Goal: Information Seeking & Learning: Learn about a topic

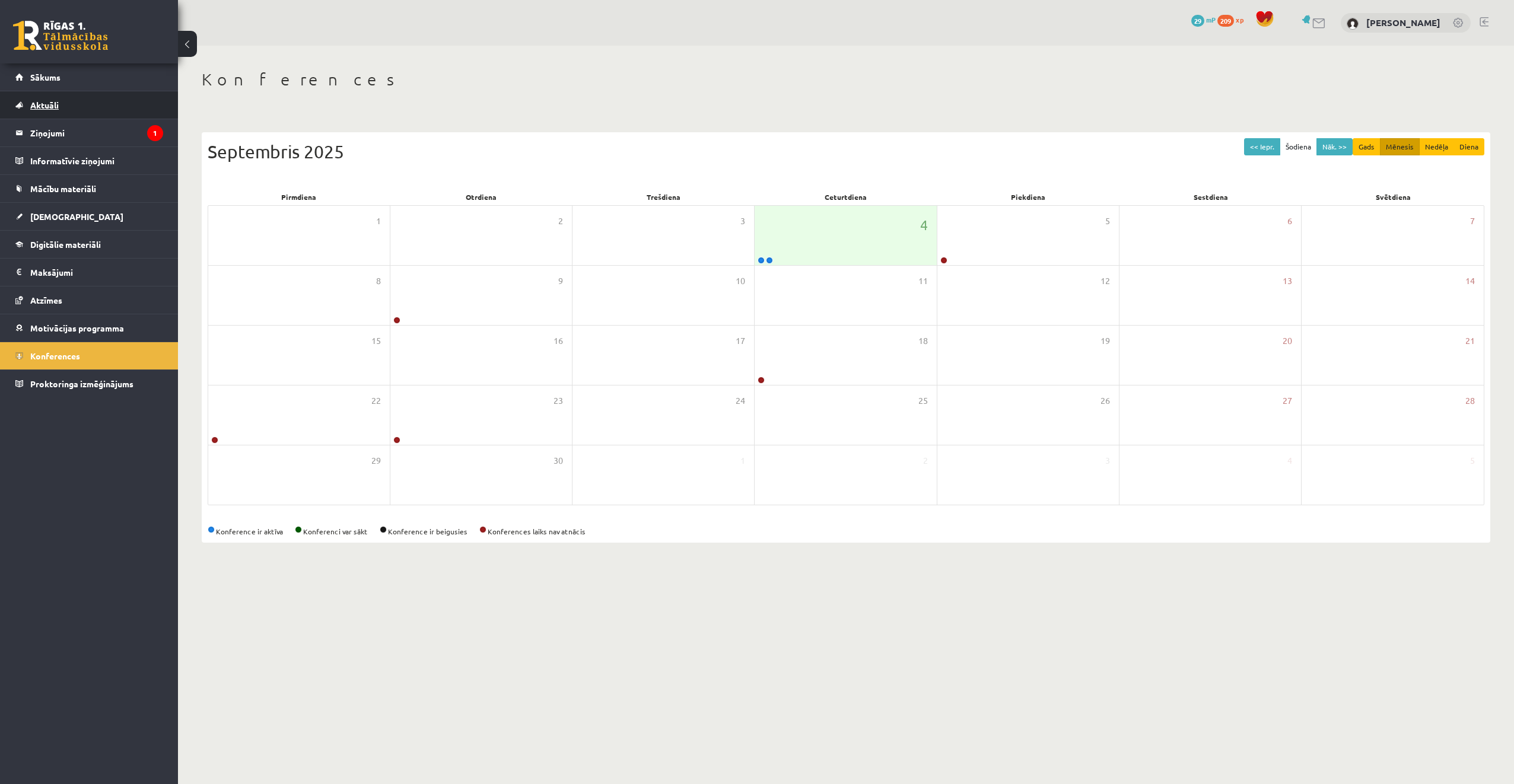
click at [113, 118] on link "Aktuāli" at bounding box center [89, 105] width 147 height 27
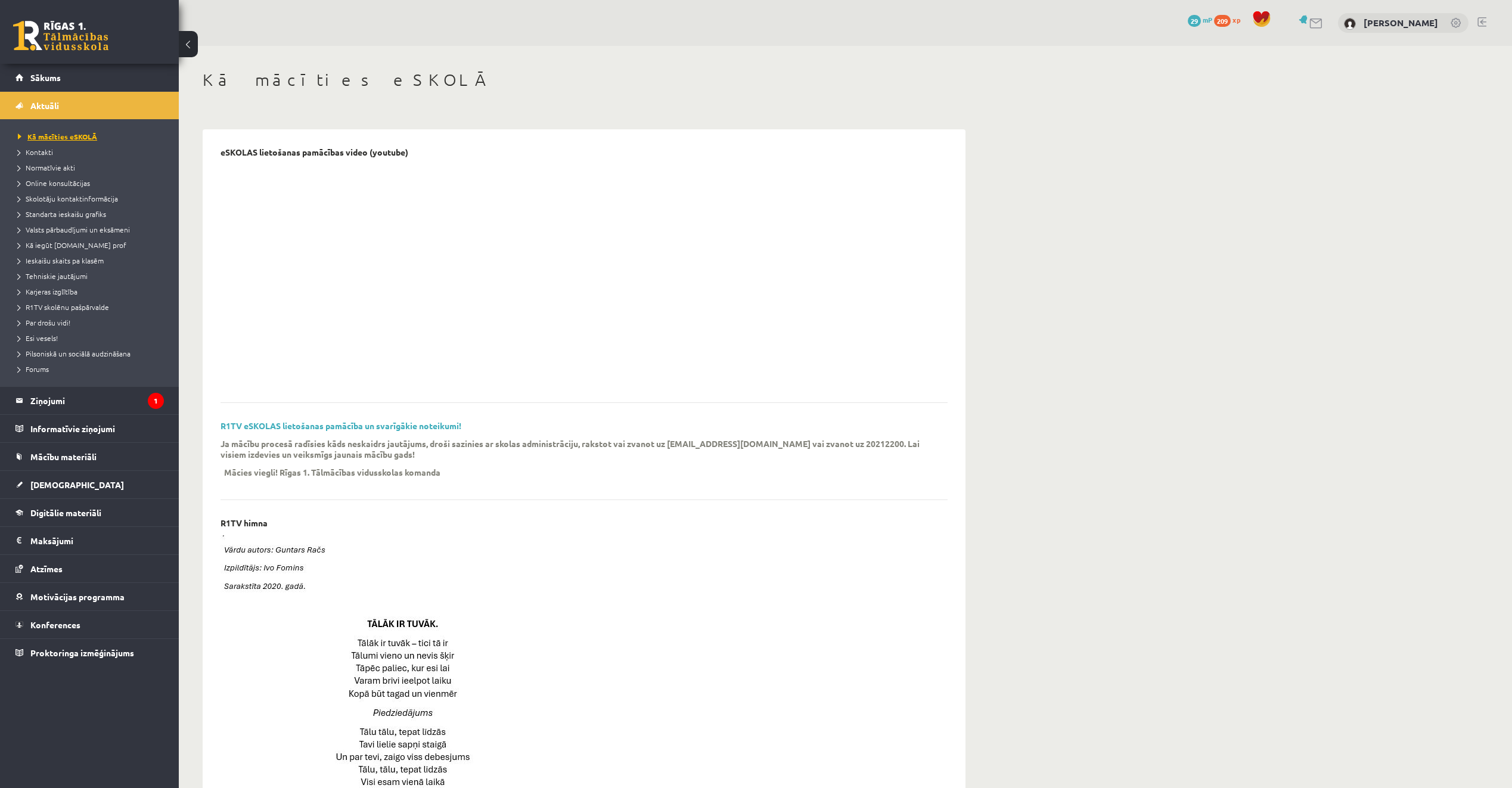
click at [116, 140] on link "Kā mācīties eSKOLĀ" at bounding box center [92, 136] width 149 height 11
click at [86, 408] on legend "Ziņojumi 1" at bounding box center [97, 401] width 134 height 27
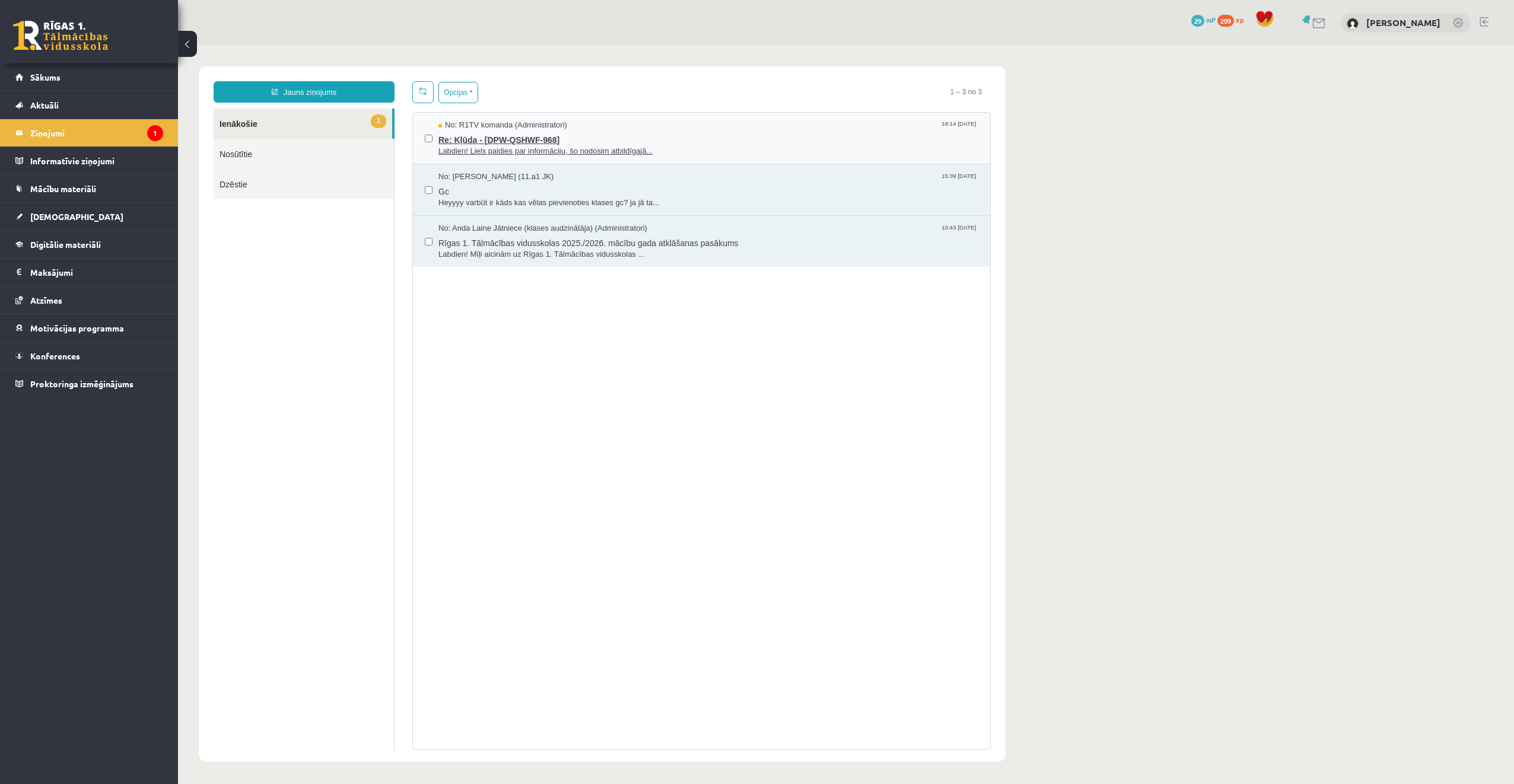
click at [591, 154] on span "Labdien! Liels paldies par informāciju, šo nodosim atbildīgajā..." at bounding box center [708, 151] width 540 height 11
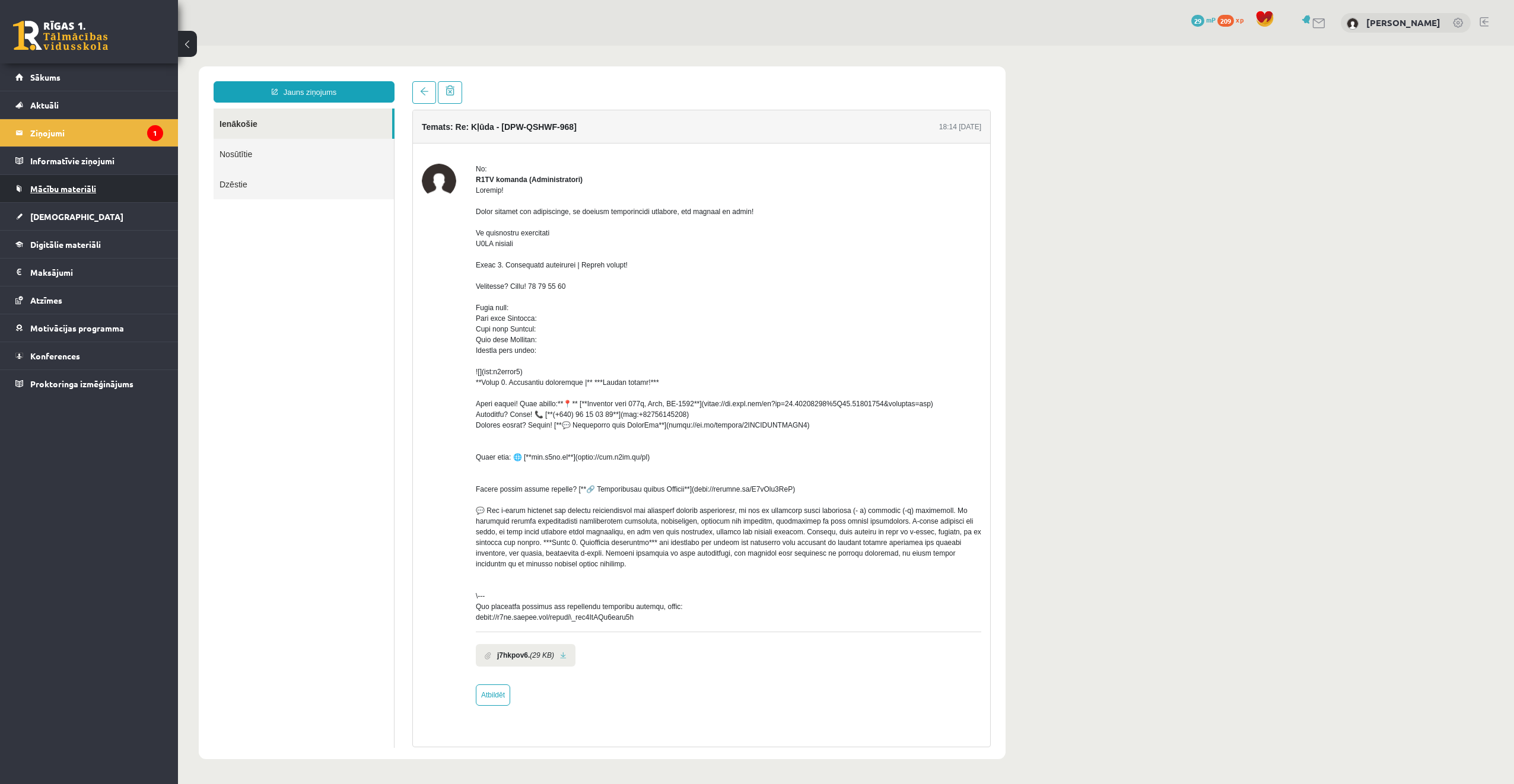
click at [83, 188] on span "Mācību materiāli" at bounding box center [62, 188] width 66 height 11
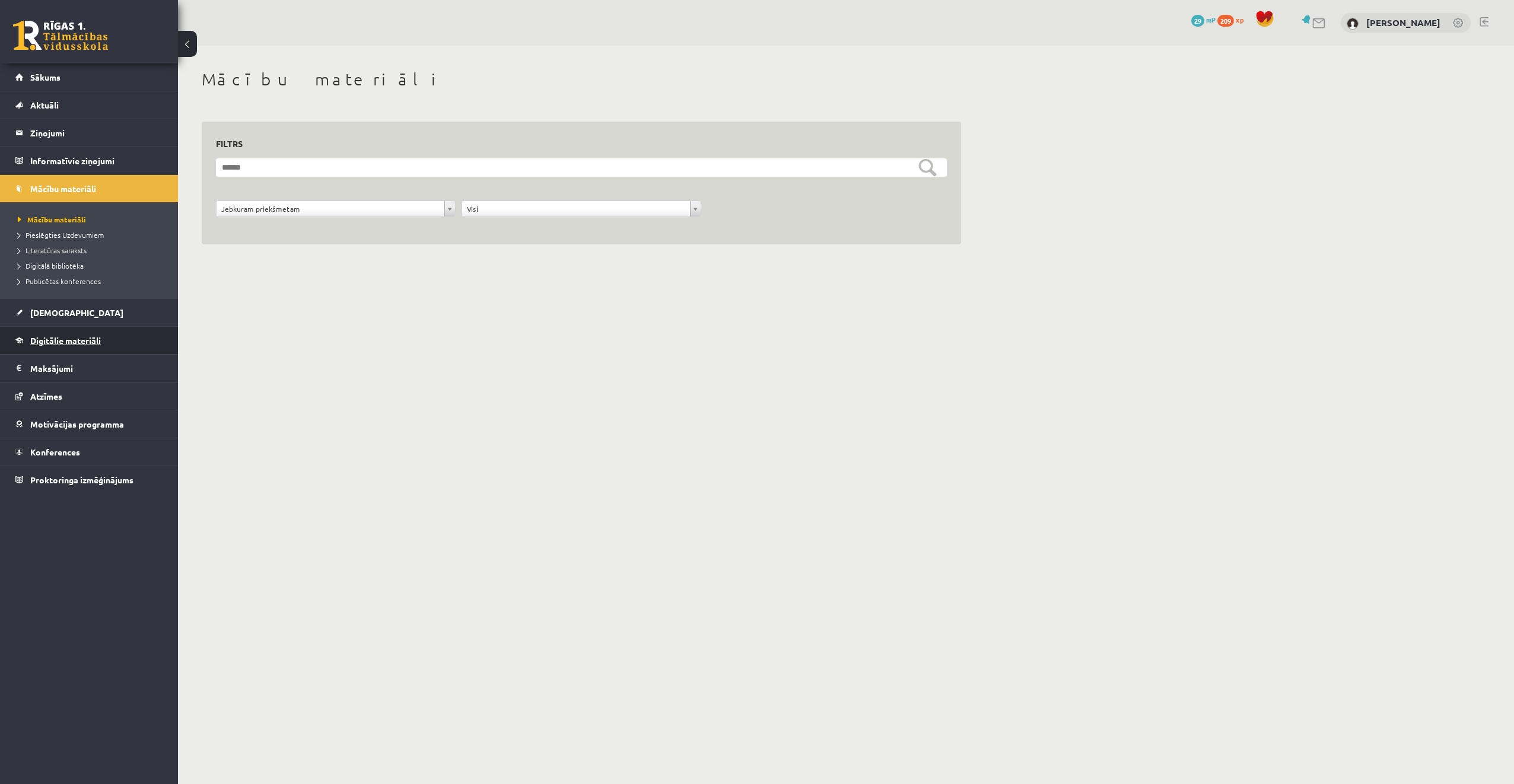
click at [66, 335] on link "Digitālie materiāli" at bounding box center [89, 341] width 147 height 27
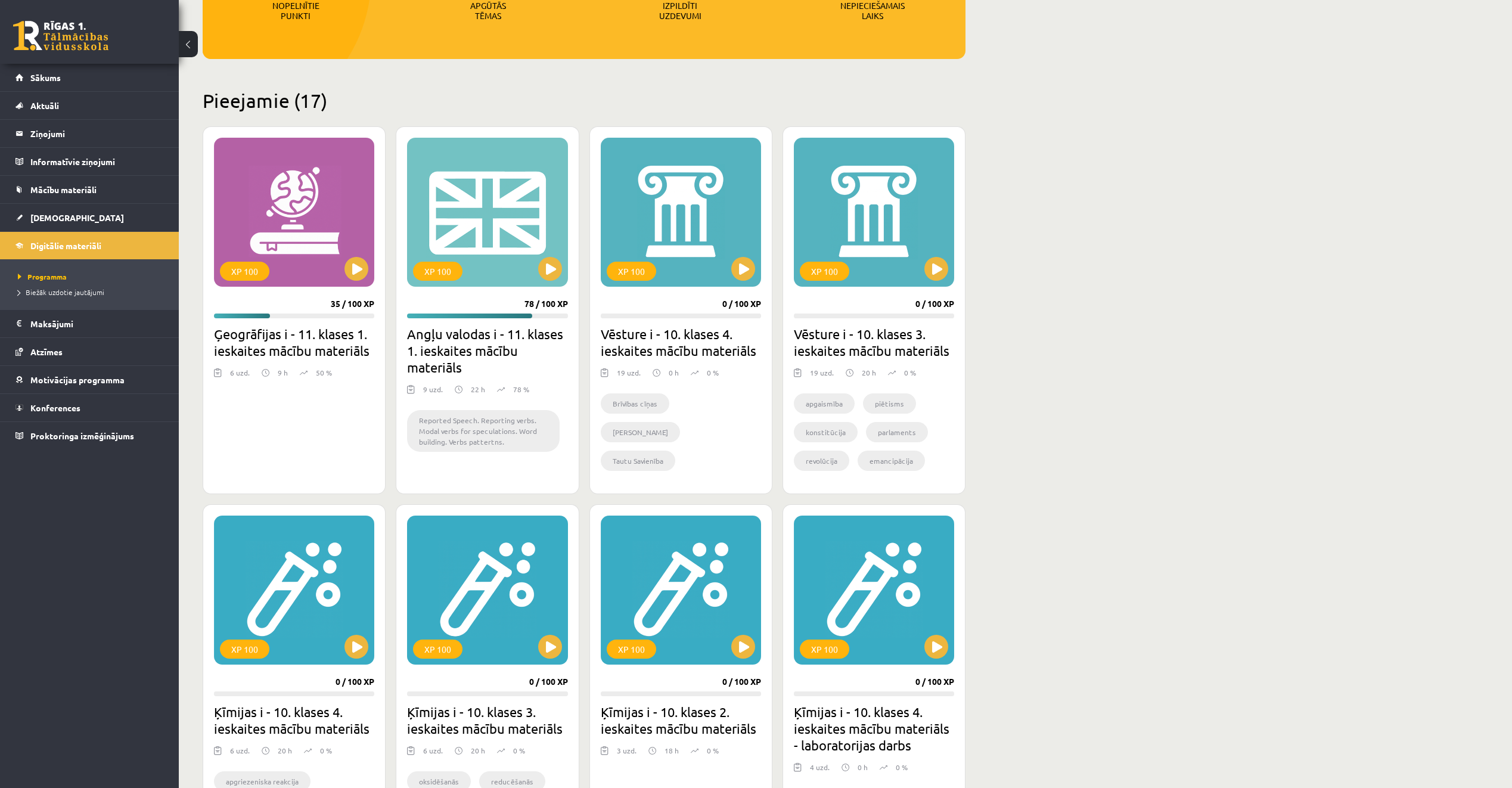
scroll to position [179, 0]
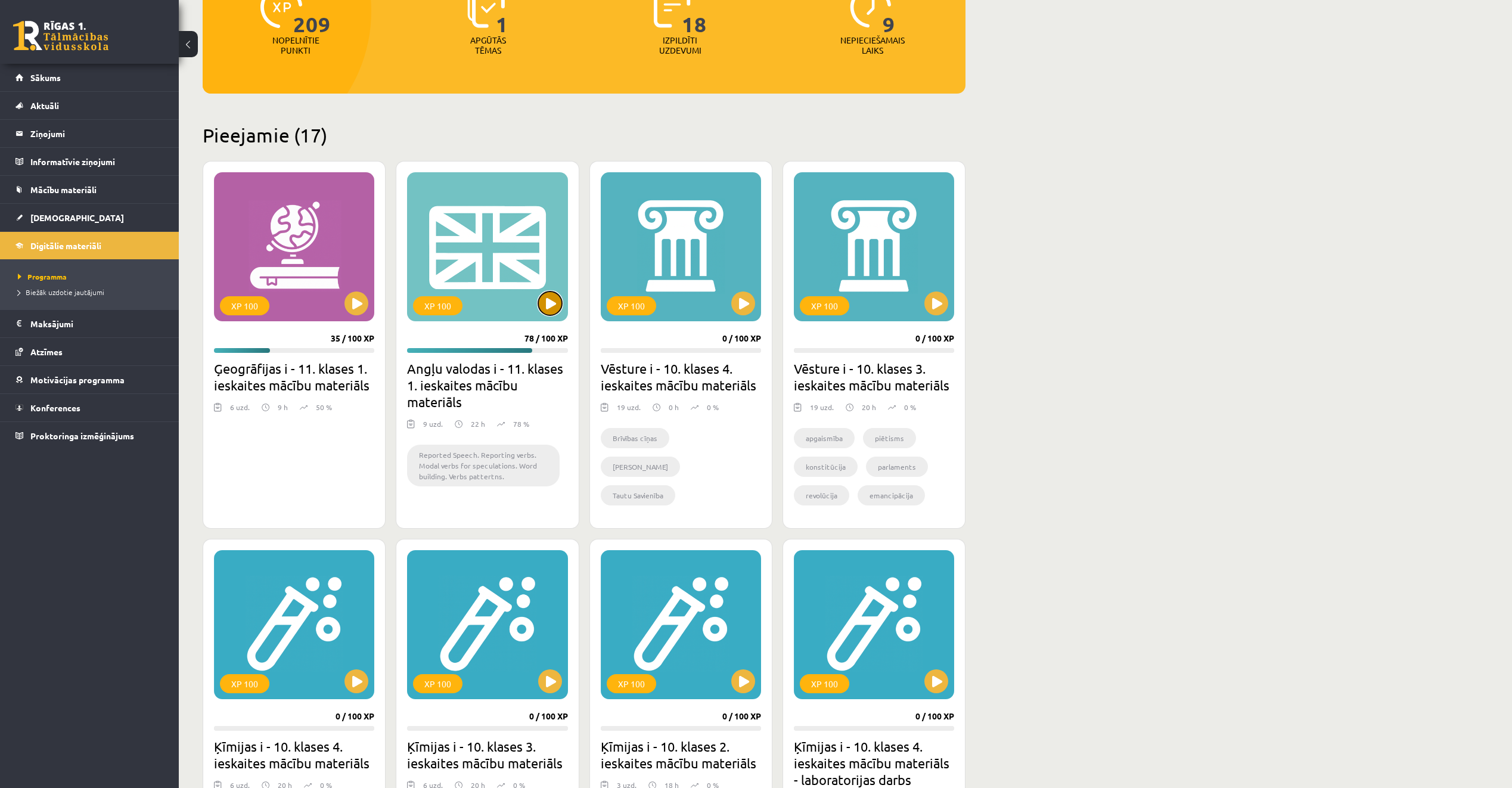
click at [554, 307] on button at bounding box center [551, 303] width 24 height 24
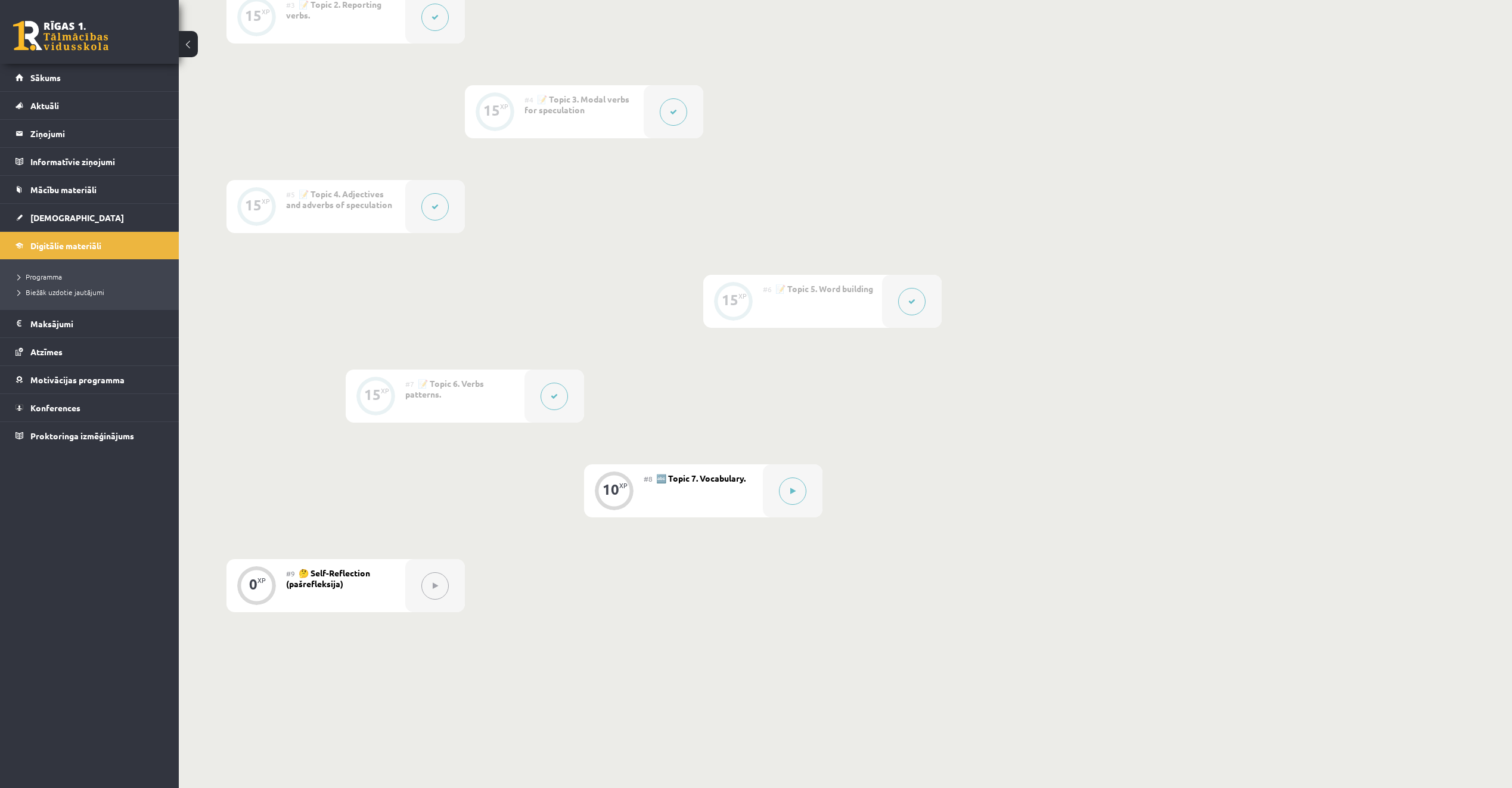
scroll to position [536, 0]
